Goal: Task Accomplishment & Management: Use online tool/utility

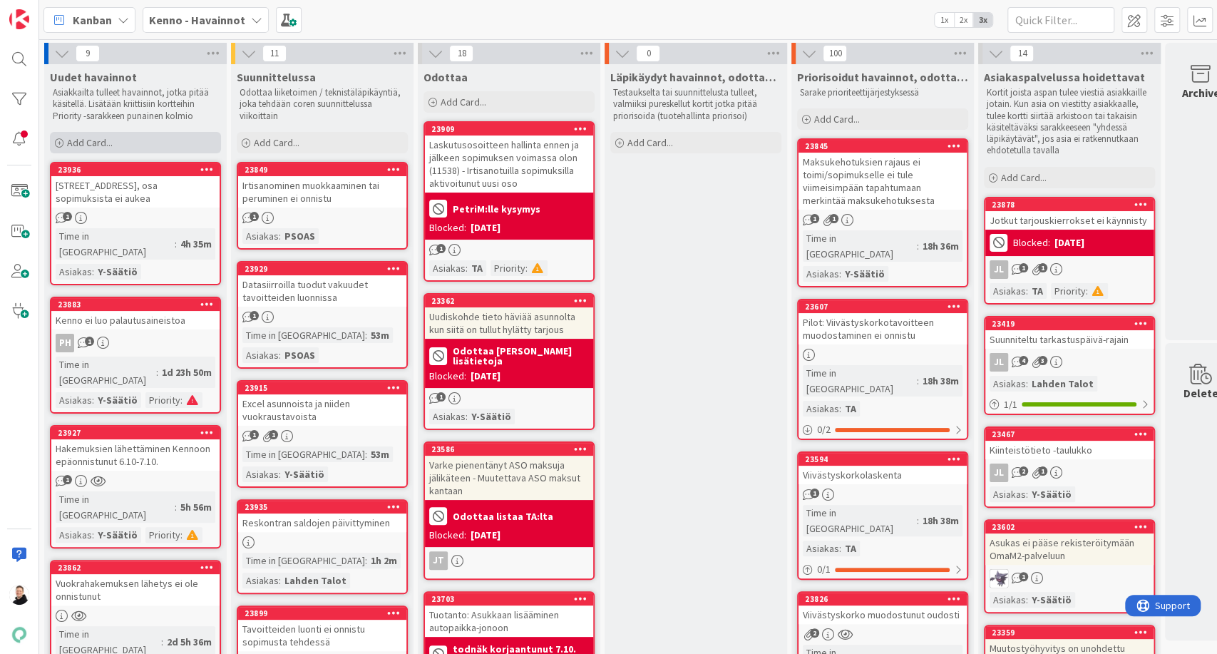
click at [76, 143] on span "Add Card..." at bounding box center [90, 142] width 46 height 13
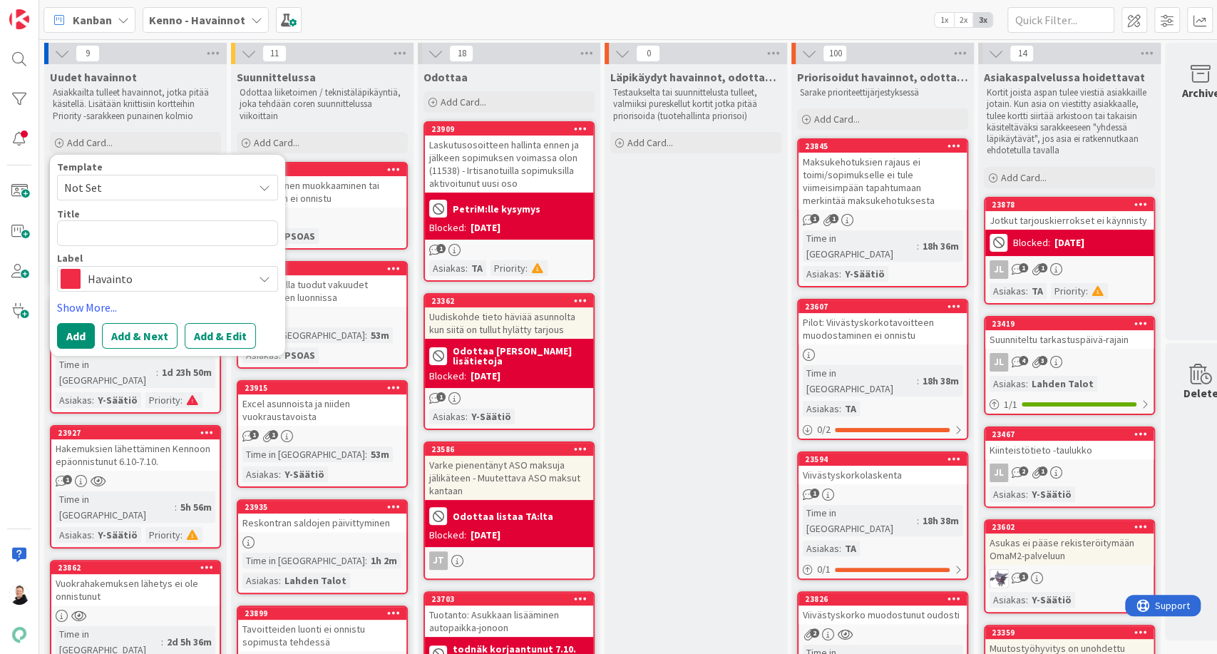
click at [108, 228] on textarea at bounding box center [167, 233] width 221 height 26
type textarea "x"
type textarea "Ason tarjouskierroksilla erilaiset tiedot päättynyt ja umpeutunut"
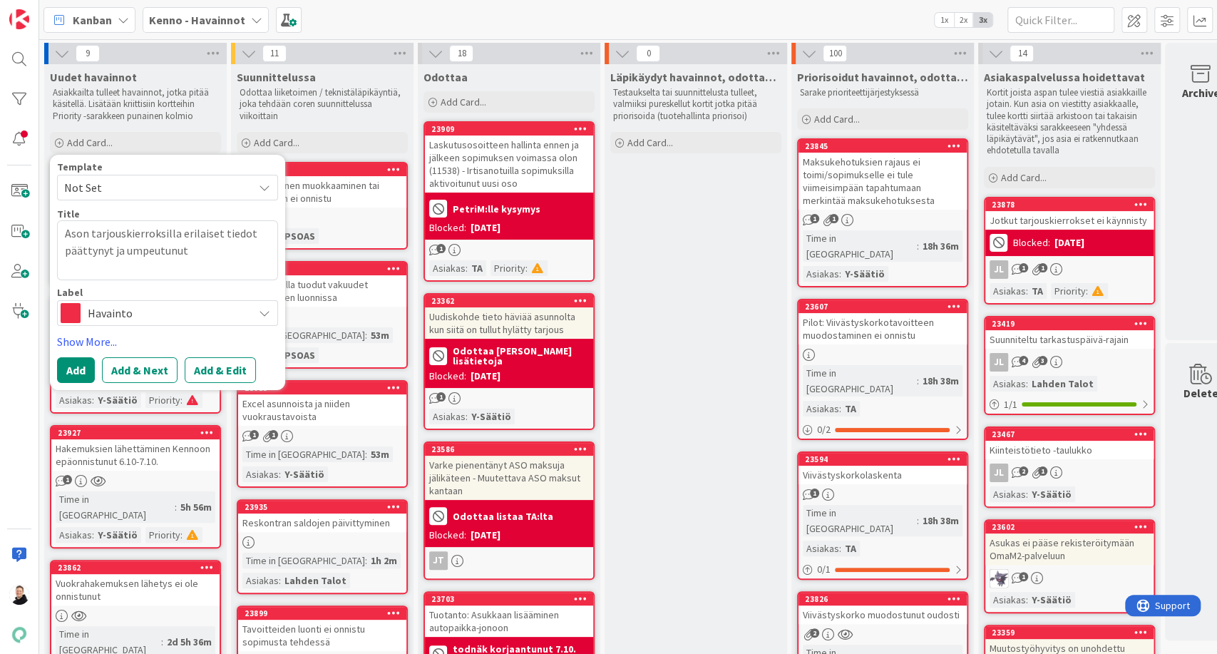
type textarea "x"
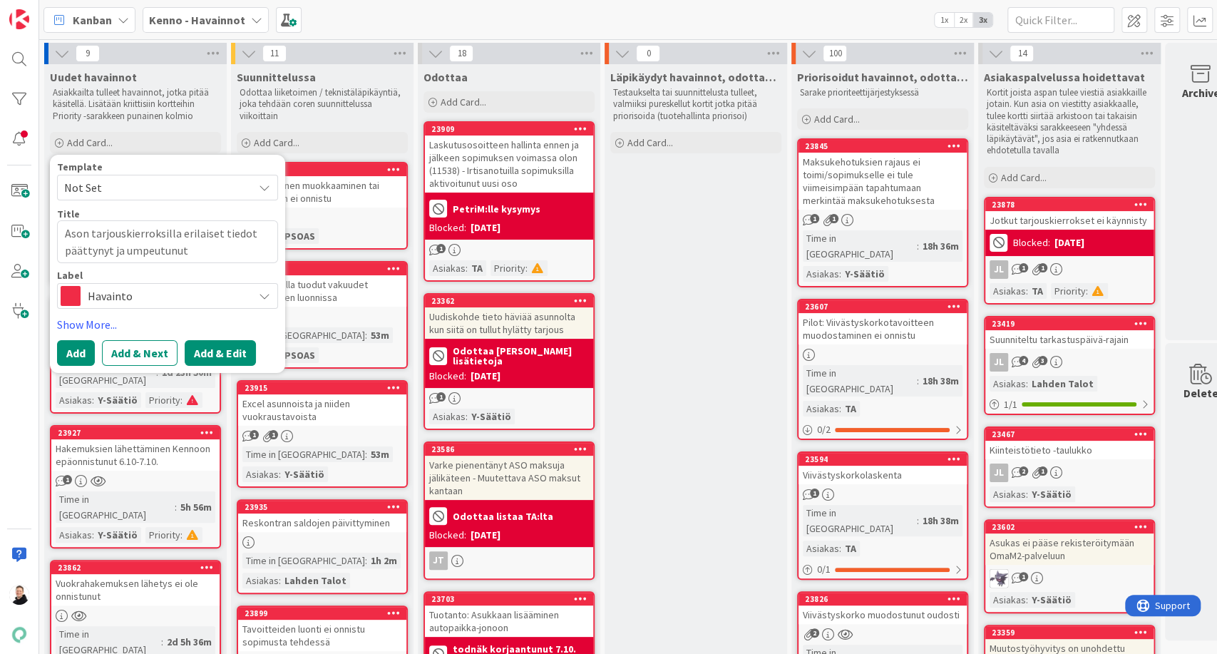
type textarea "Ason tarjouskierroksilla erilaiset tiedot päättynyt ja umpeutunut"
click at [227, 357] on button "Add & Edit" at bounding box center [220, 353] width 71 height 26
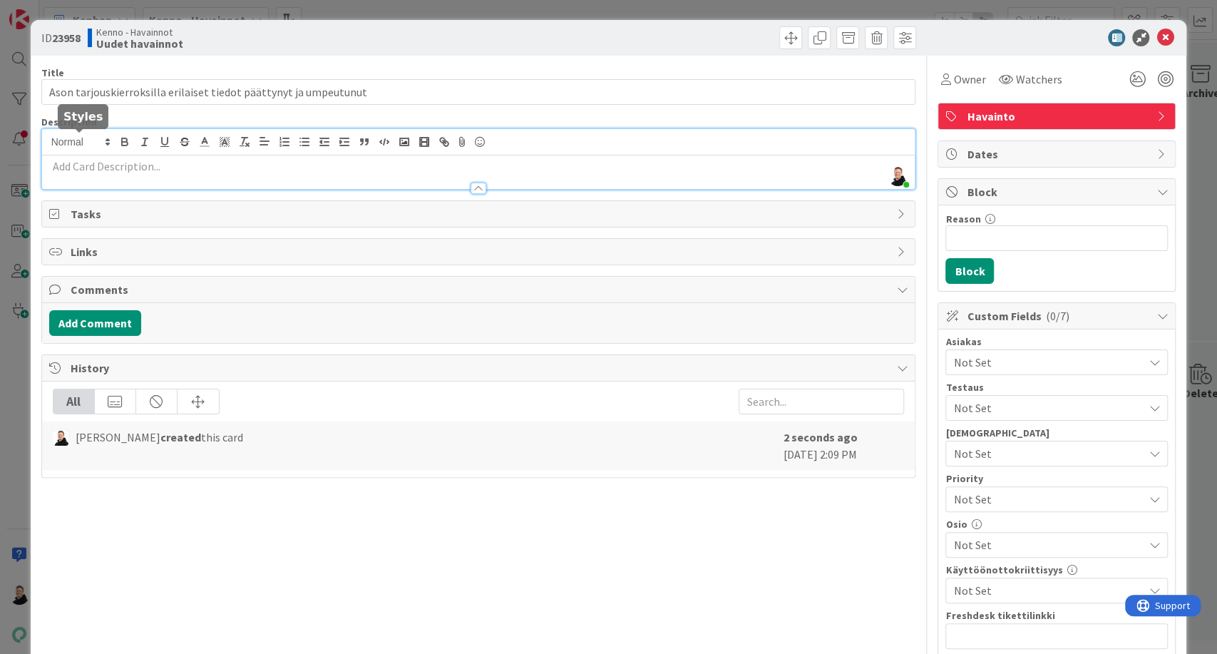
click at [77, 145] on div "[PERSON_NAME] just joined" at bounding box center [479, 159] width 874 height 60
click at [61, 161] on p at bounding box center [478, 166] width 859 height 16
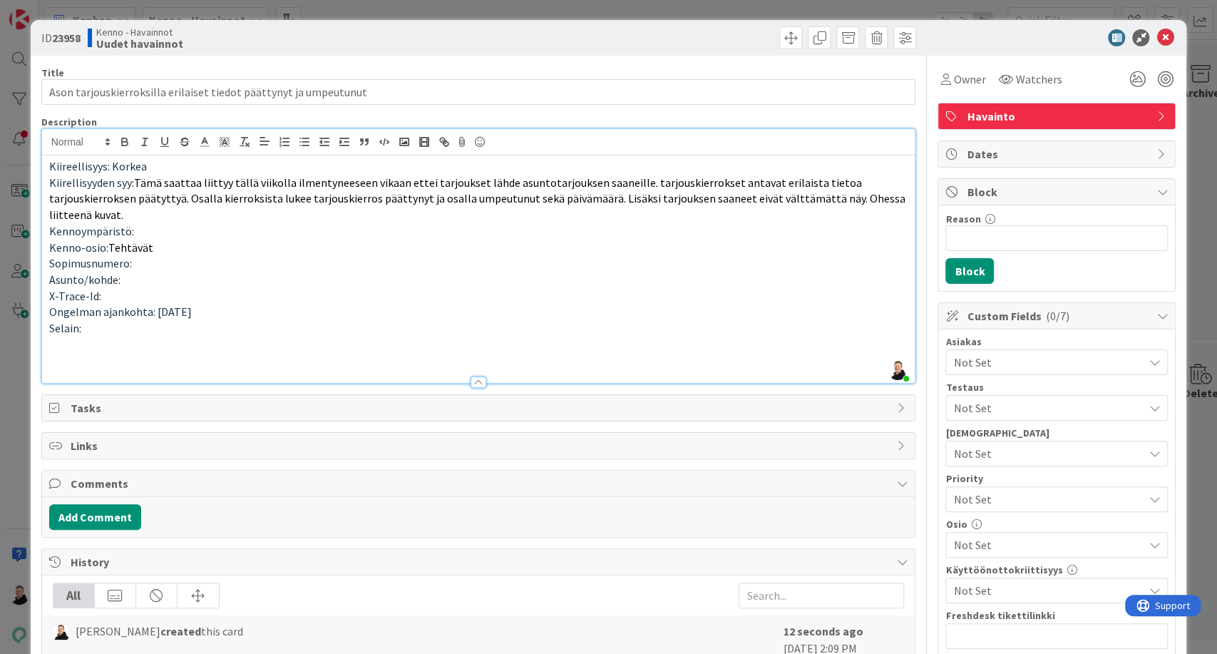
click at [55, 363] on p at bounding box center [478, 361] width 859 height 16
paste div
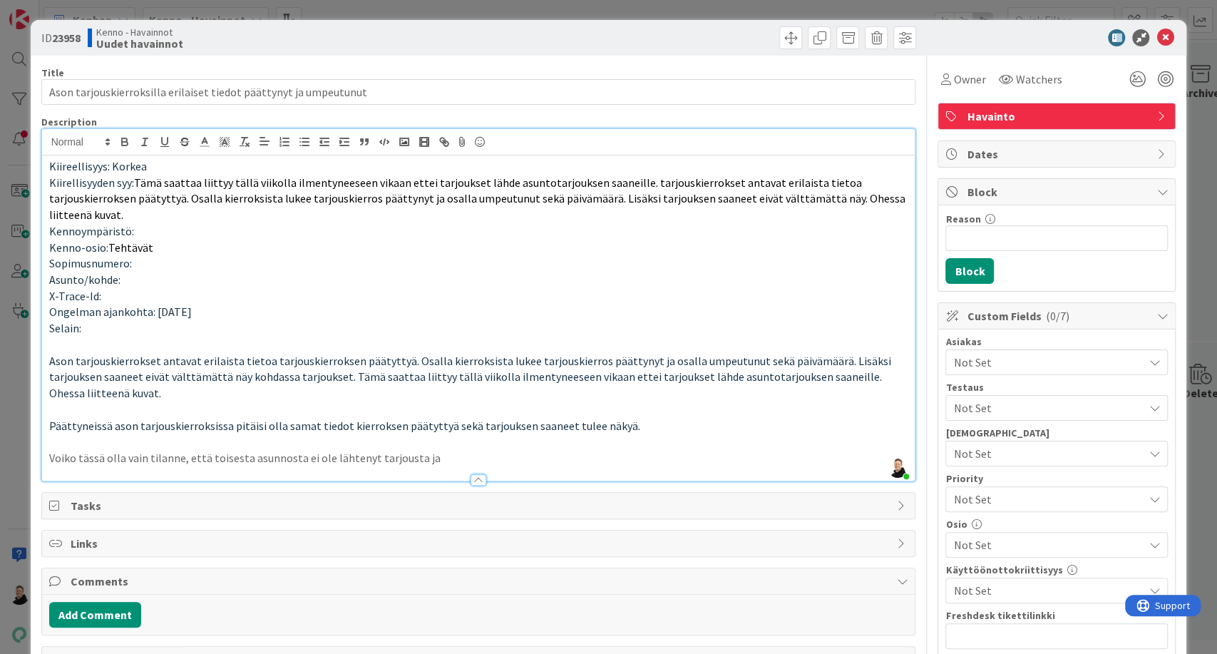
scroll to position [194, 0]
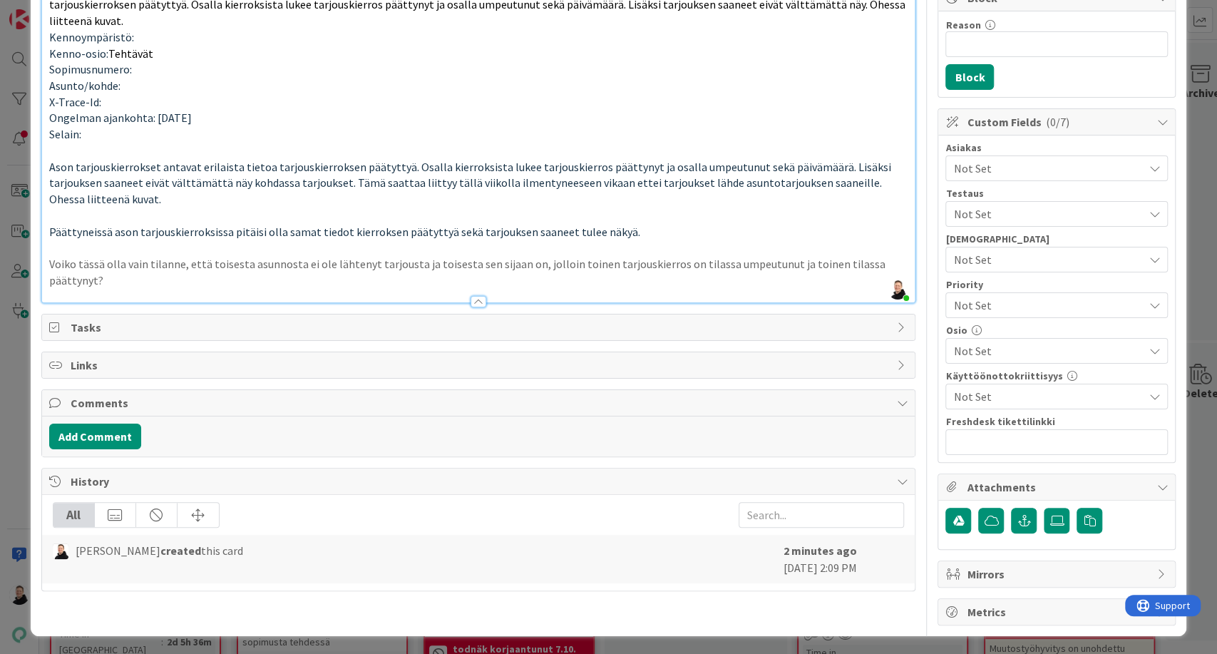
click at [67, 256] on p "Voiko tässä olla vain tilanne, että toisesta asunnosta ei ole lähtenyt tarjoust…" at bounding box center [478, 272] width 859 height 32
click at [59, 245] on p at bounding box center [478, 248] width 859 height 16
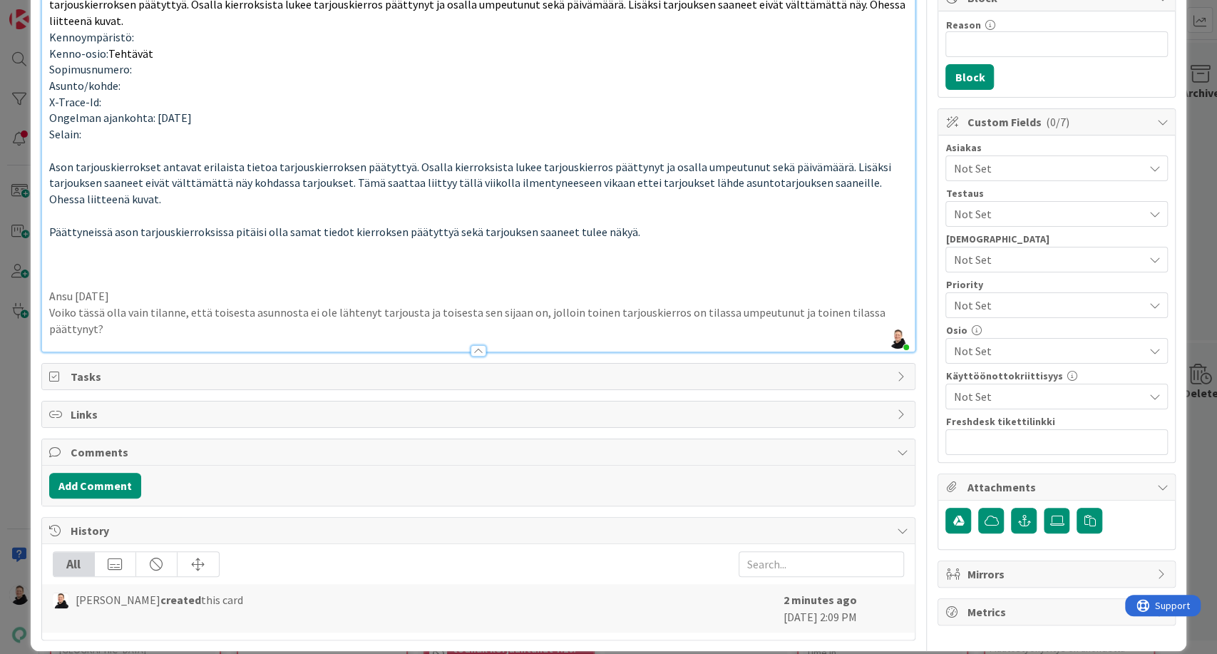
click at [68, 291] on p "Ansu [DATE]" at bounding box center [478, 296] width 859 height 16
click at [103, 256] on p at bounding box center [478, 264] width 859 height 16
click at [78, 256] on p at bounding box center [478, 264] width 859 height 16
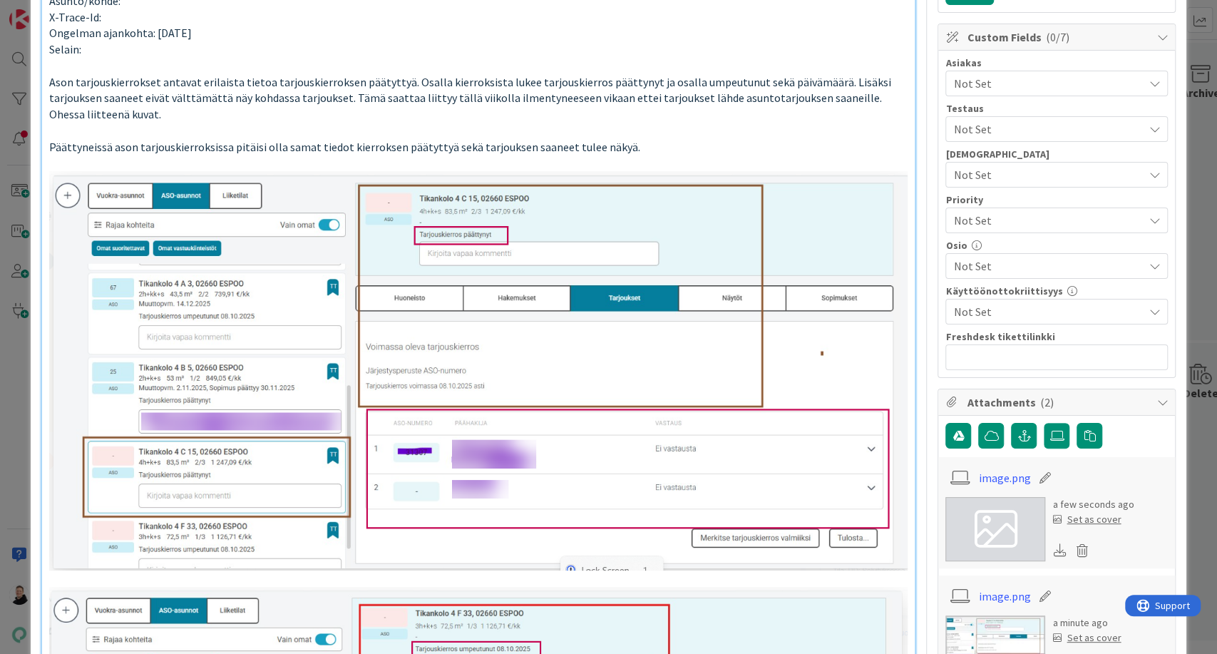
scroll to position [0, 0]
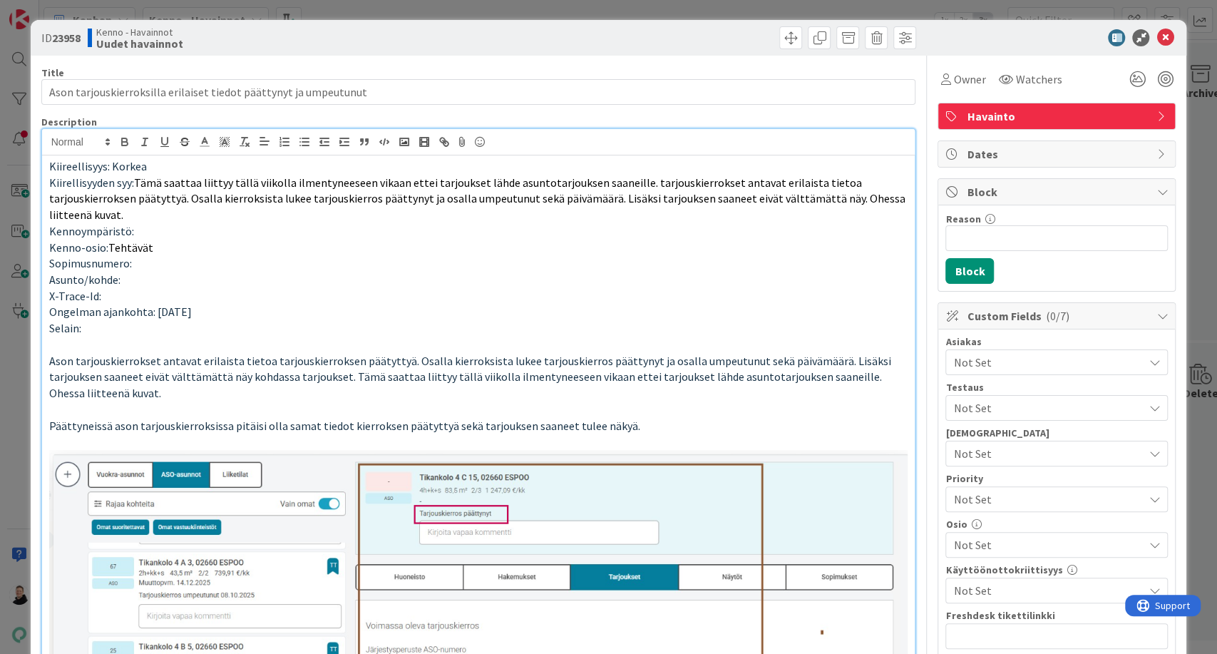
click at [988, 355] on span "Not Set" at bounding box center [1049, 362] width 190 height 17
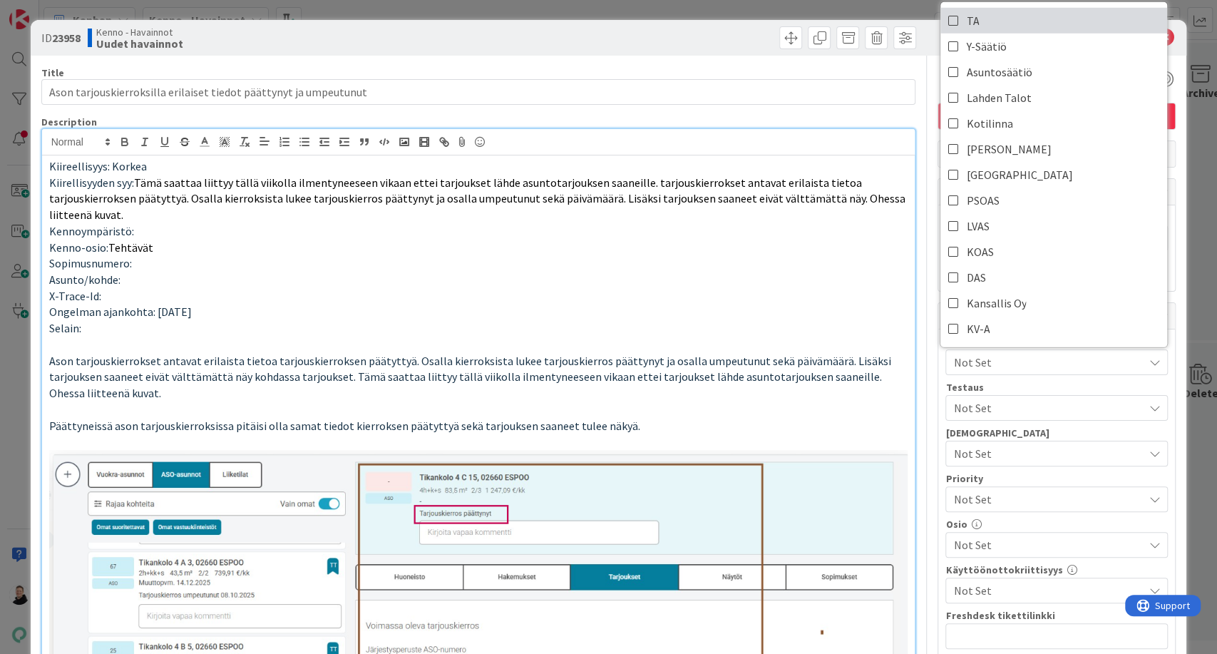
click at [978, 15] on link "TA" at bounding box center [1054, 21] width 227 height 26
click at [852, 241] on p "Kenno-osio: Tehtävät" at bounding box center [478, 248] width 859 height 16
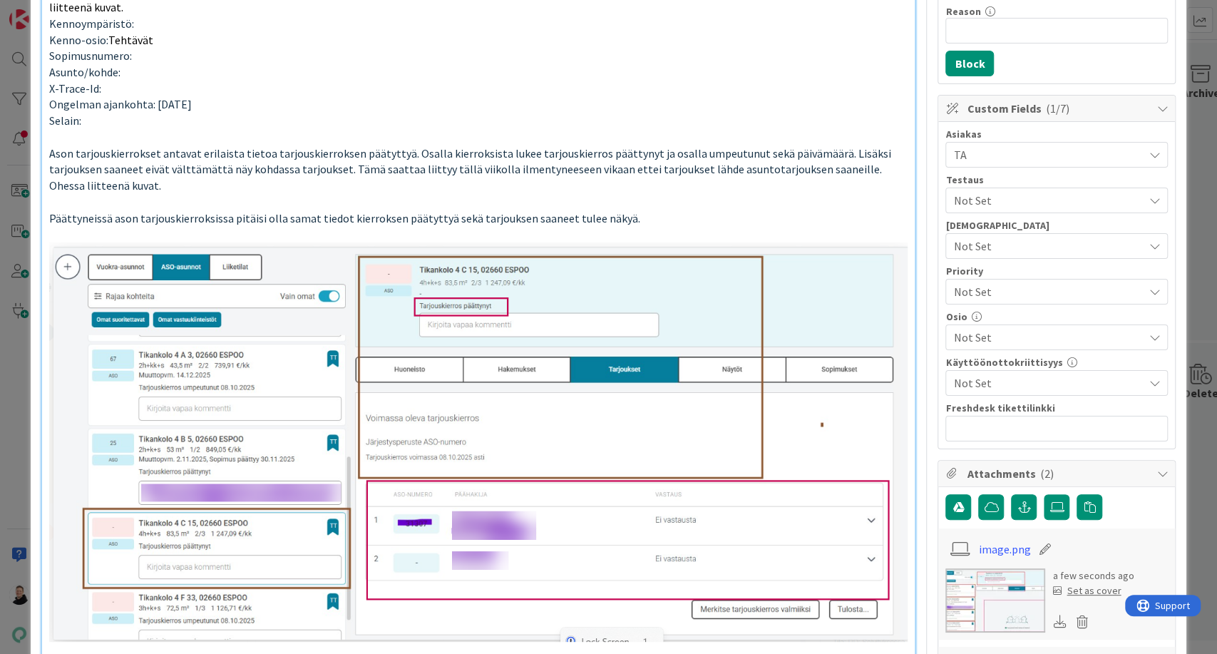
scroll to position [237, 0]
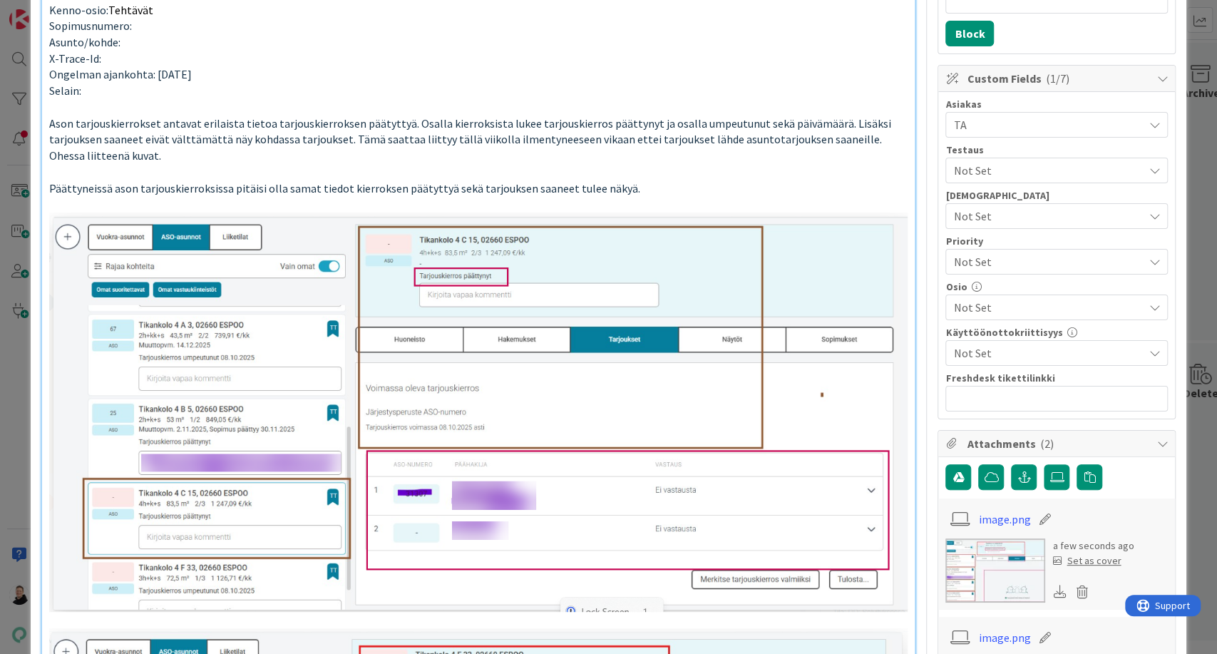
click at [984, 263] on span "Not Set" at bounding box center [1045, 262] width 183 height 20
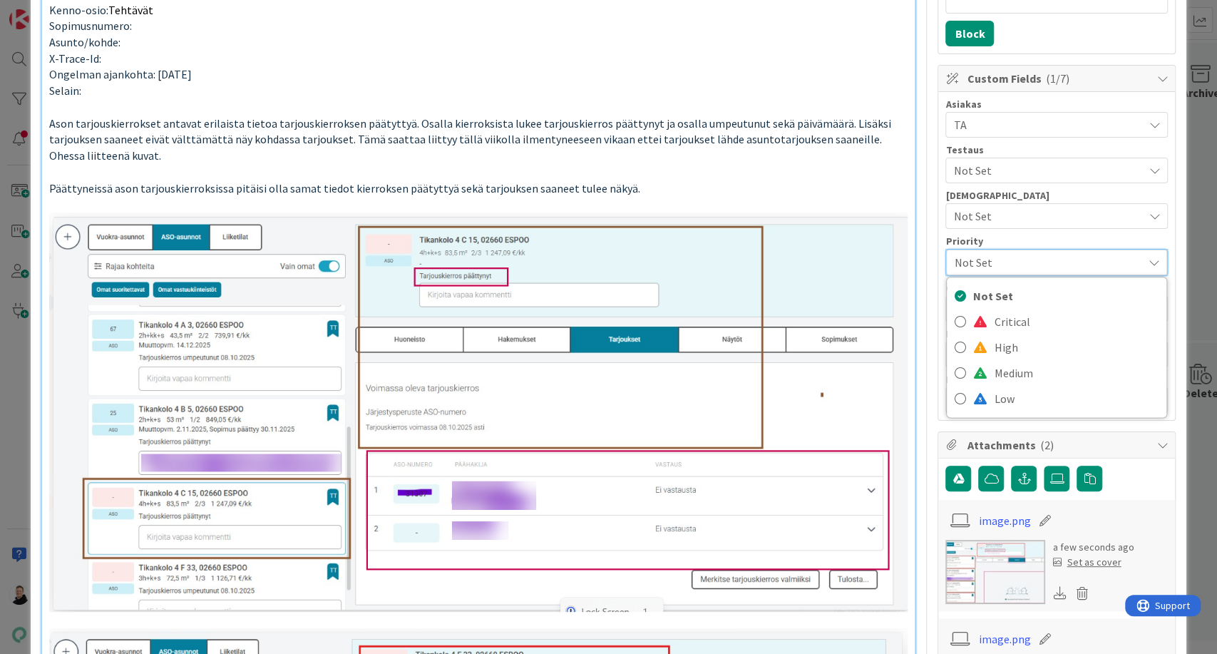
click at [822, 189] on p "Päättyneissä ason tarjouskierroksissa pitäisi olla samat tiedot kierroksen päät…" at bounding box center [478, 188] width 859 height 16
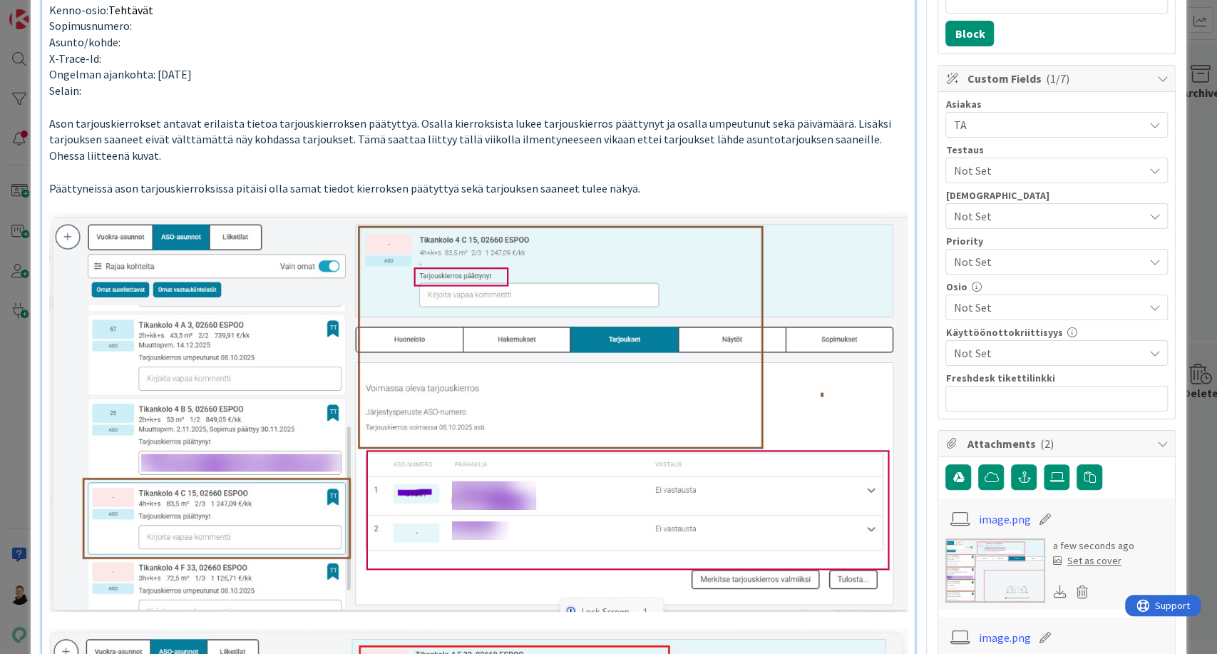
click at [979, 312] on span "Not Set" at bounding box center [1049, 307] width 190 height 17
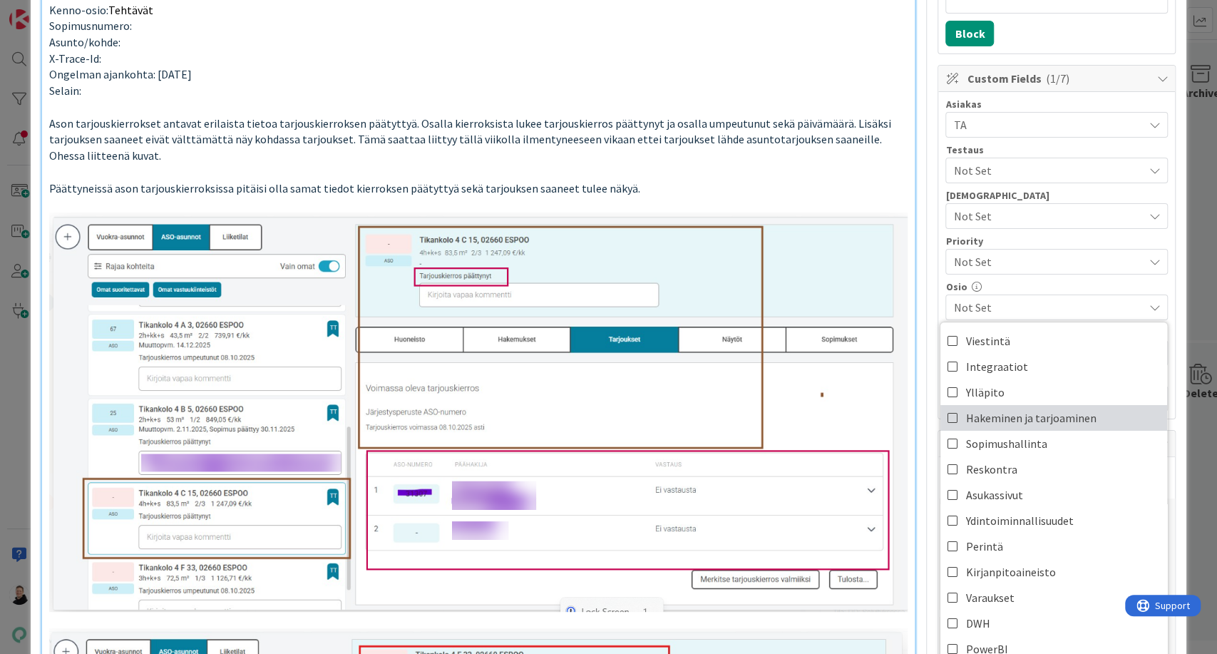
click at [948, 418] on icon at bounding box center [953, 417] width 11 height 21
click at [840, 190] on p "Päättyneissä ason tarjouskierroksissa pitäisi olla samat tiedot kierroksen päät…" at bounding box center [478, 188] width 859 height 16
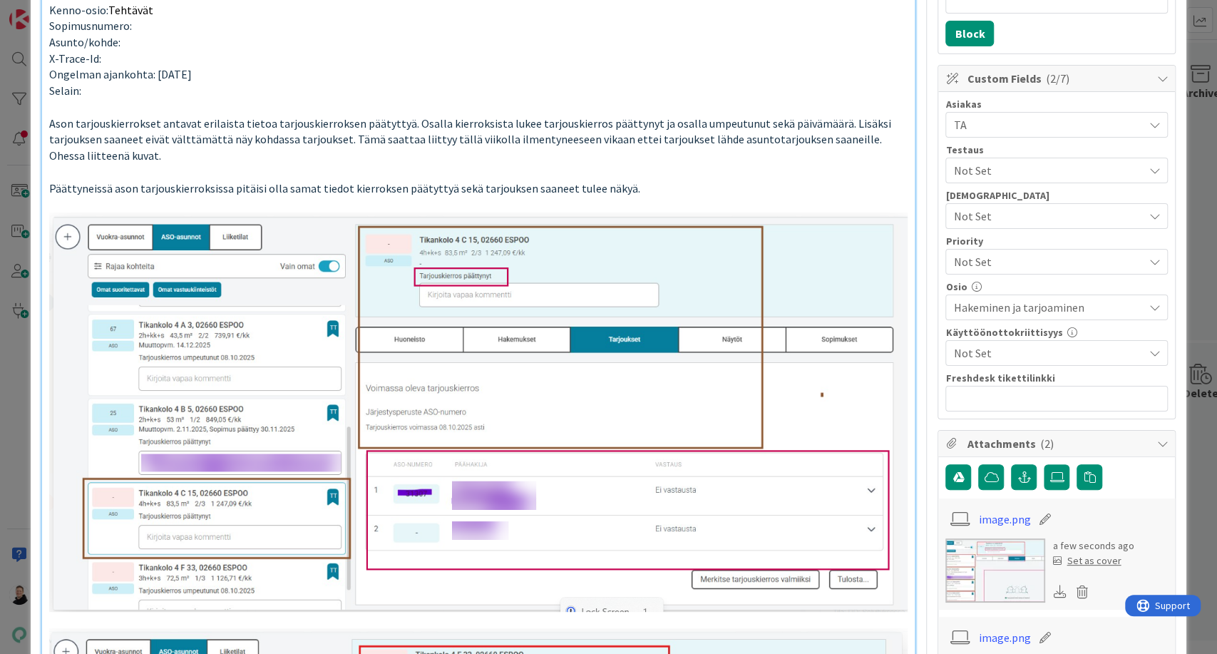
click at [1000, 258] on span "Not Set" at bounding box center [1045, 262] width 183 height 20
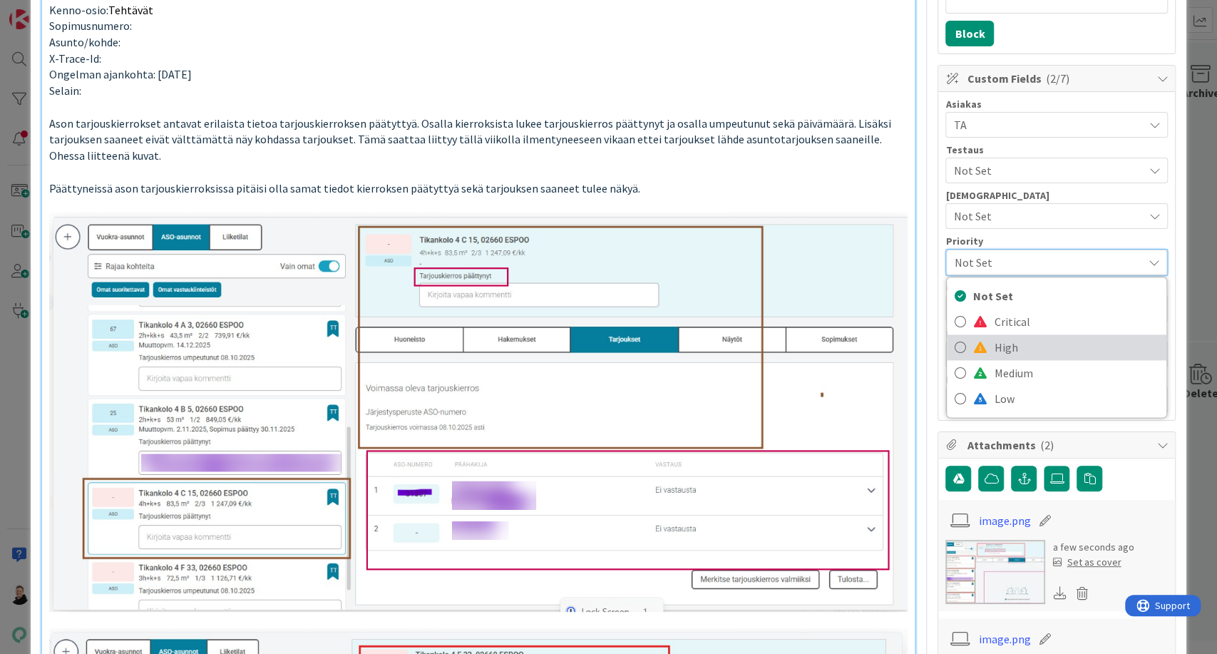
click at [978, 354] on link "High" at bounding box center [1057, 347] width 220 height 26
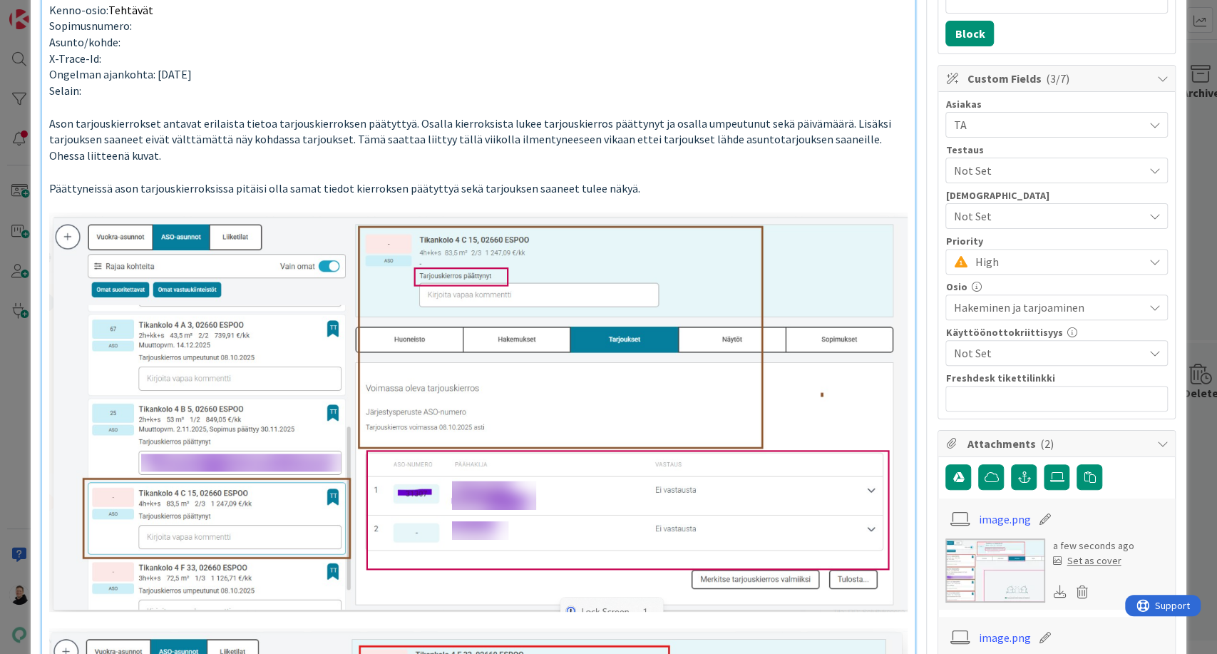
click at [799, 188] on p "Päättyneissä ason tarjouskierroksissa pitäisi olla samat tiedot kierroksen päät…" at bounding box center [478, 188] width 859 height 16
click at [966, 397] on input "text" at bounding box center [1057, 399] width 223 height 26
click at [1013, 398] on input "text" at bounding box center [1057, 399] width 223 height 26
paste input "[URL][DOMAIN_NAME]"
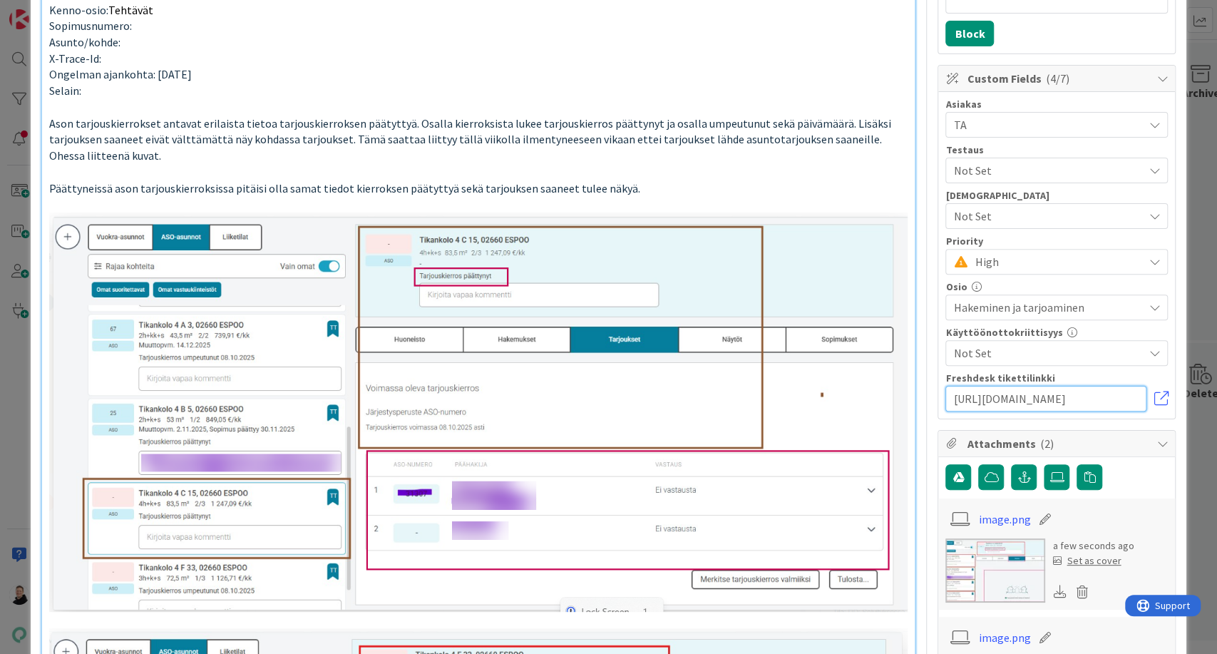
type input "[URL][DOMAIN_NAME]"
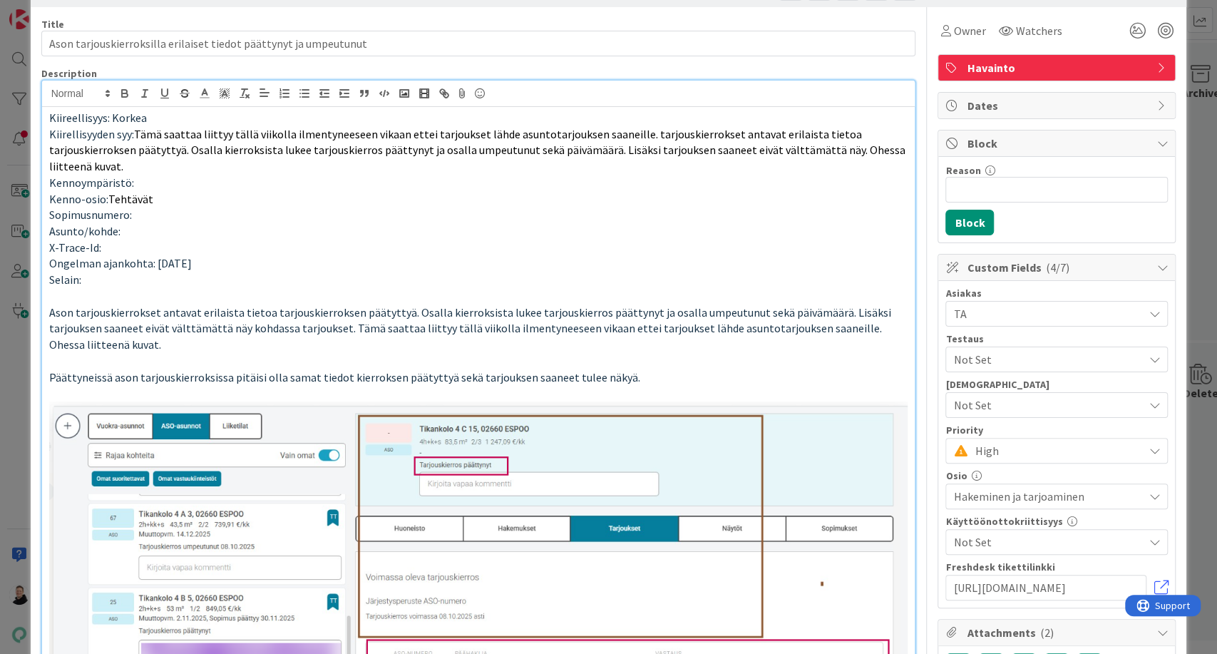
scroll to position [0, 0]
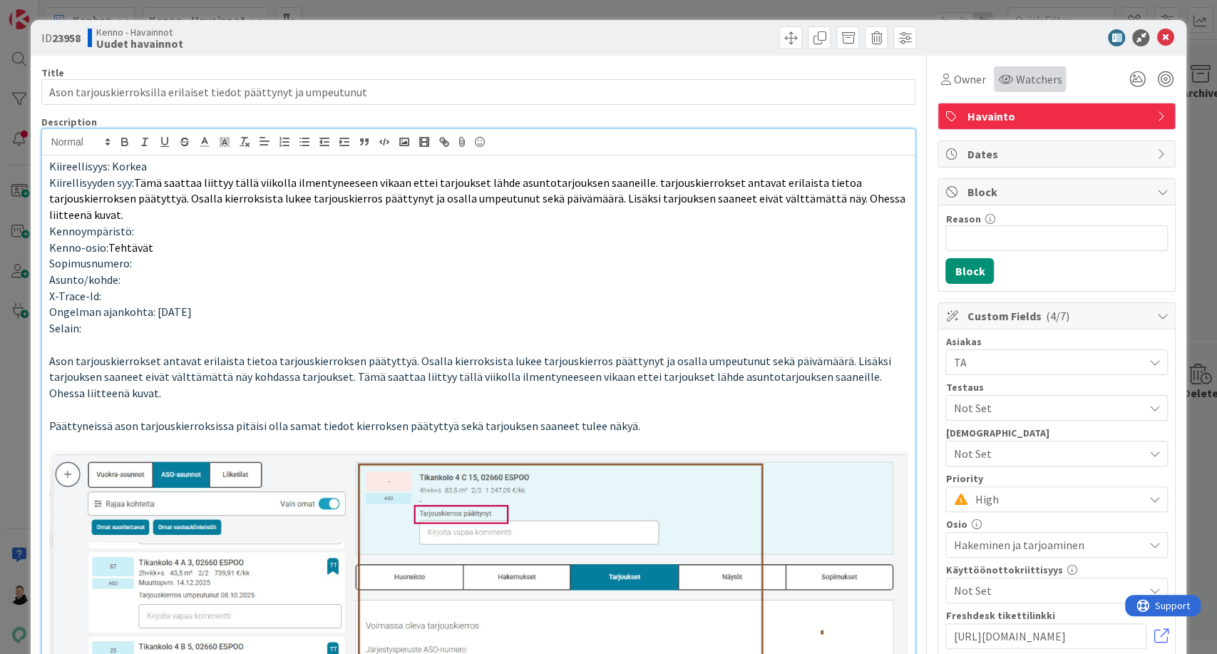
click at [1018, 81] on span "Watchers" at bounding box center [1039, 79] width 46 height 17
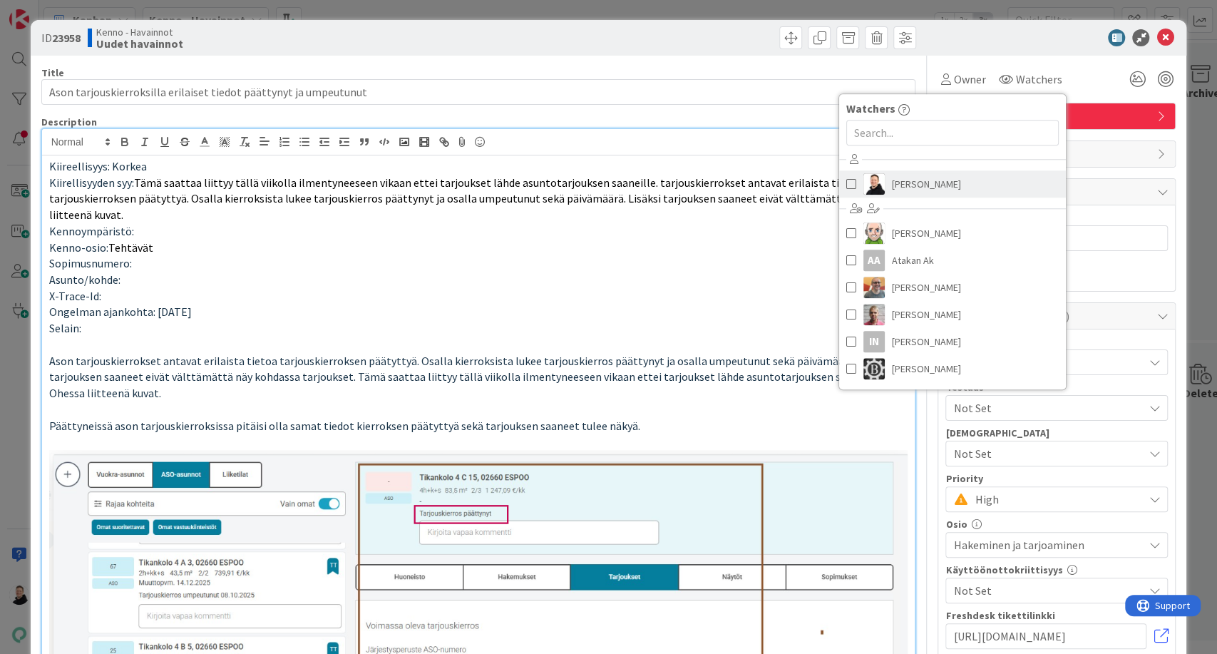
click at [892, 189] on span "[PERSON_NAME]" at bounding box center [926, 183] width 69 height 21
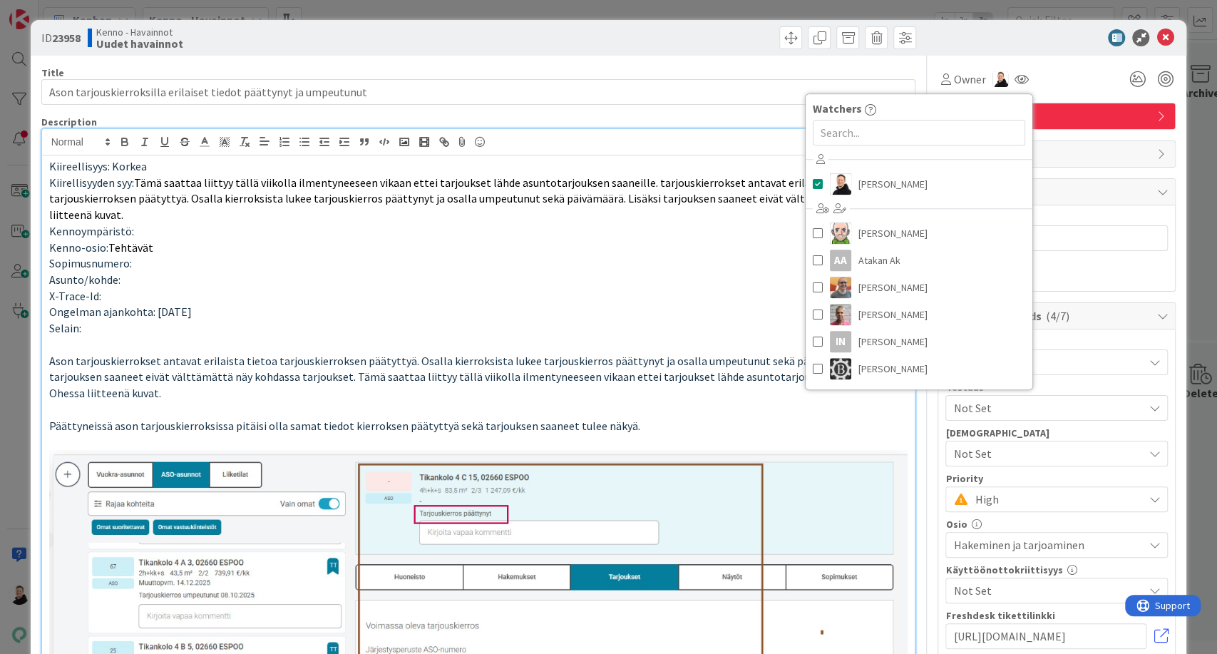
click at [685, 264] on p "Sopimusnumero:" at bounding box center [478, 263] width 859 height 16
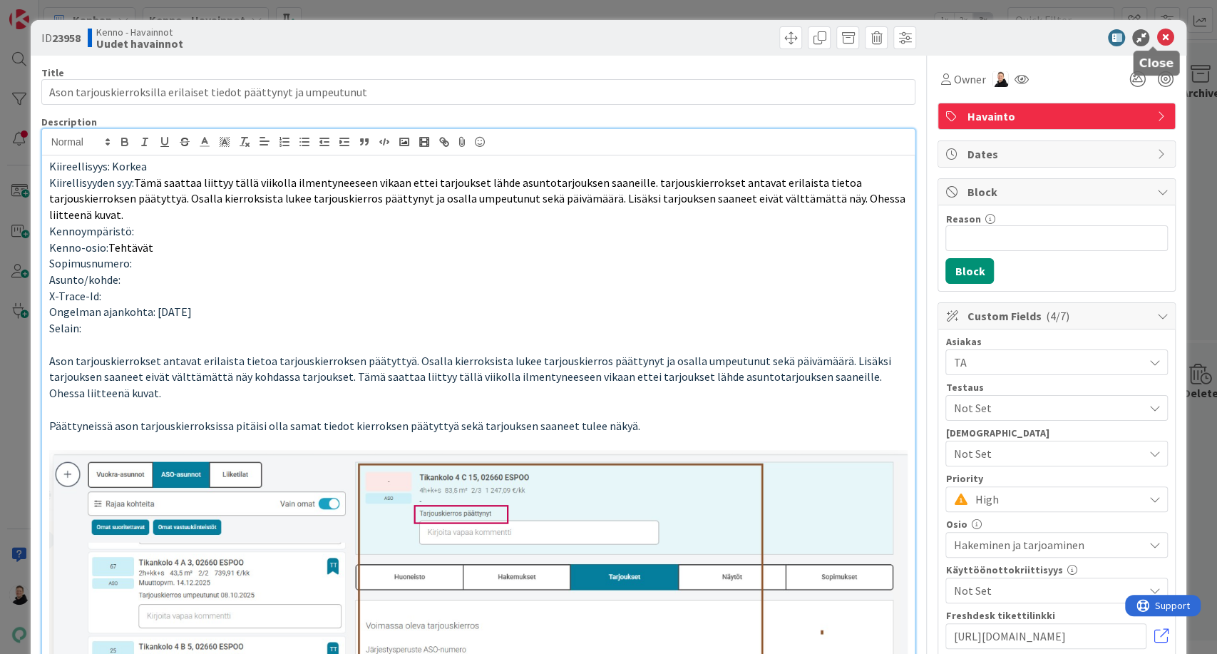
click at [1157, 41] on icon at bounding box center [1165, 37] width 17 height 17
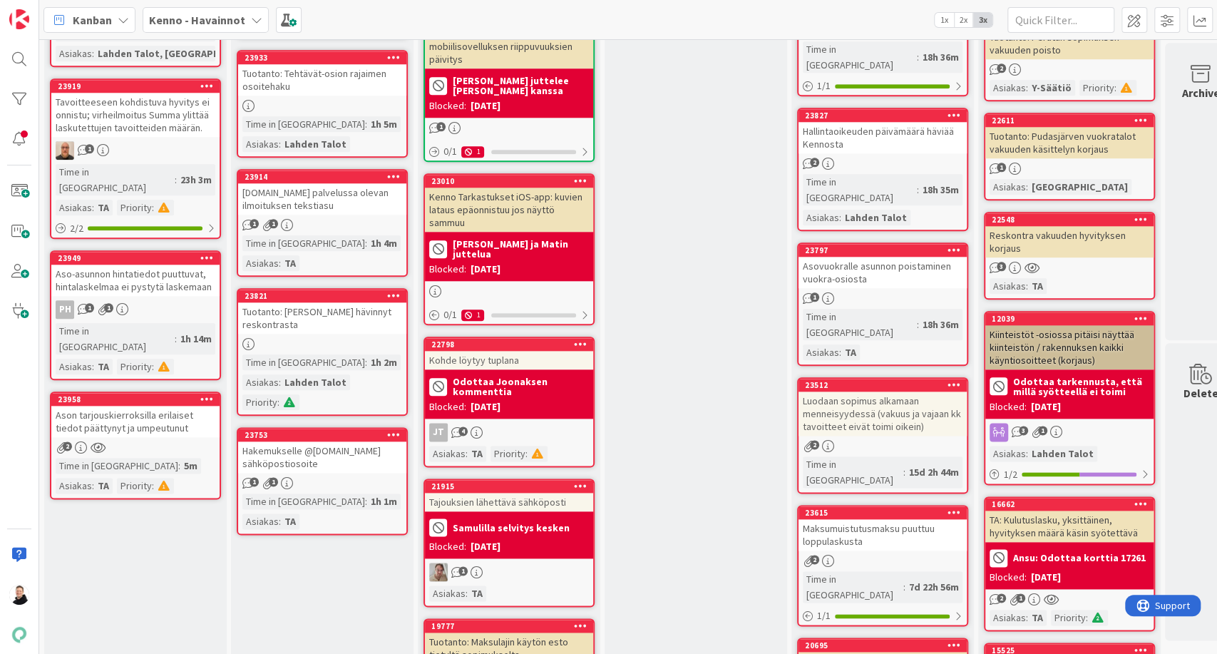
scroll to position [1030, 0]
